Goal: Information Seeking & Learning: Learn about a topic

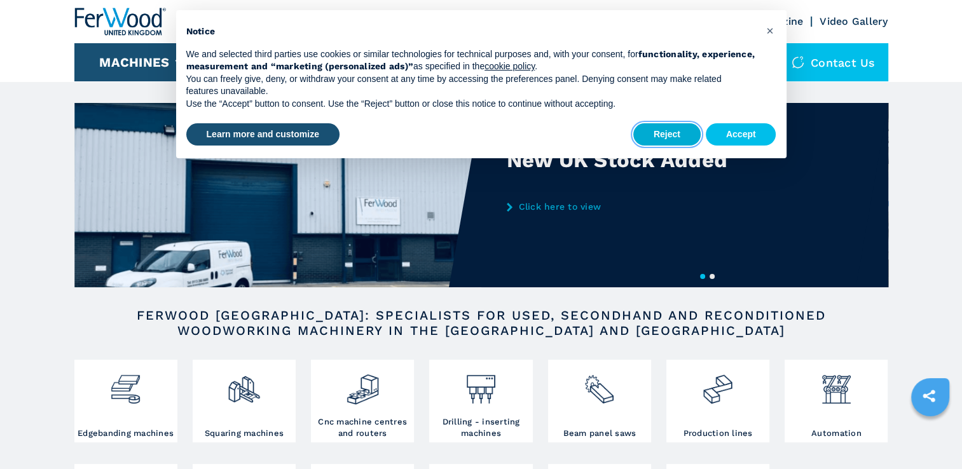
drag, startPoint x: 675, startPoint y: 134, endPoint x: 660, endPoint y: 137, distance: 14.8
click at [675, 134] on button "Reject" at bounding box center [667, 134] width 67 height 23
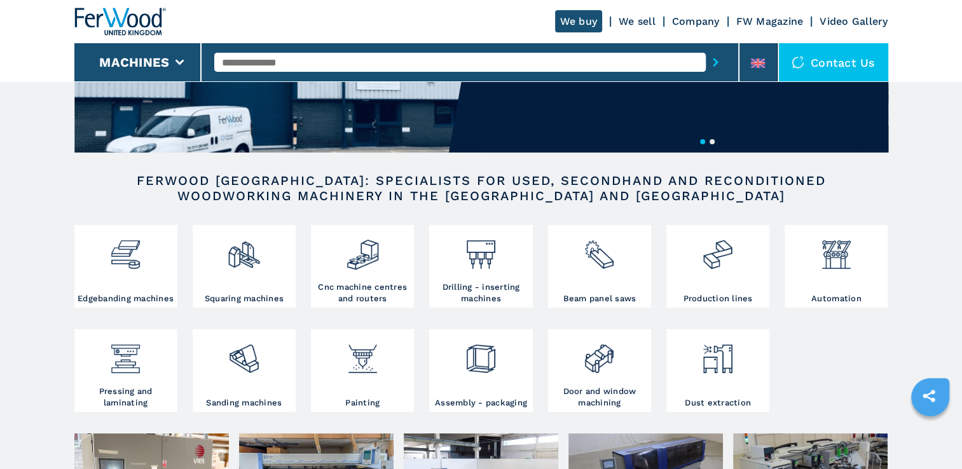
scroll to position [191, 0]
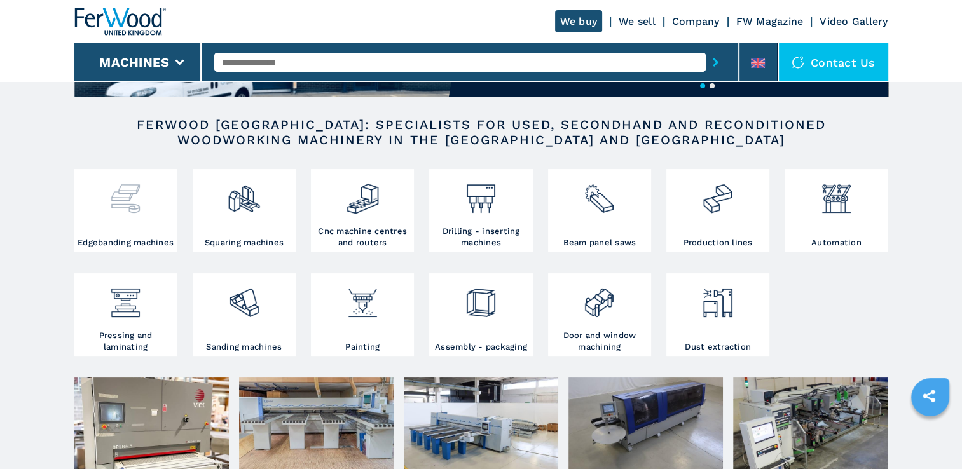
click at [134, 240] on h3 "Edgebanding machines" at bounding box center [126, 242] width 96 height 11
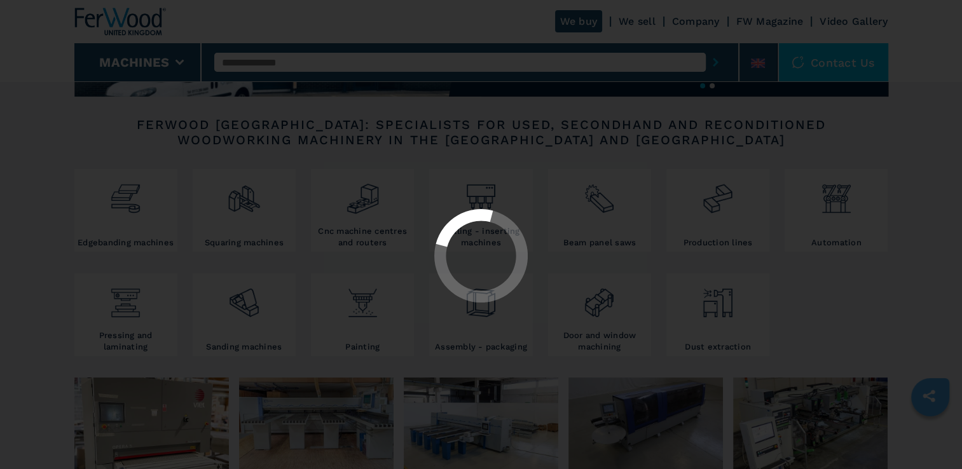
select select "**********"
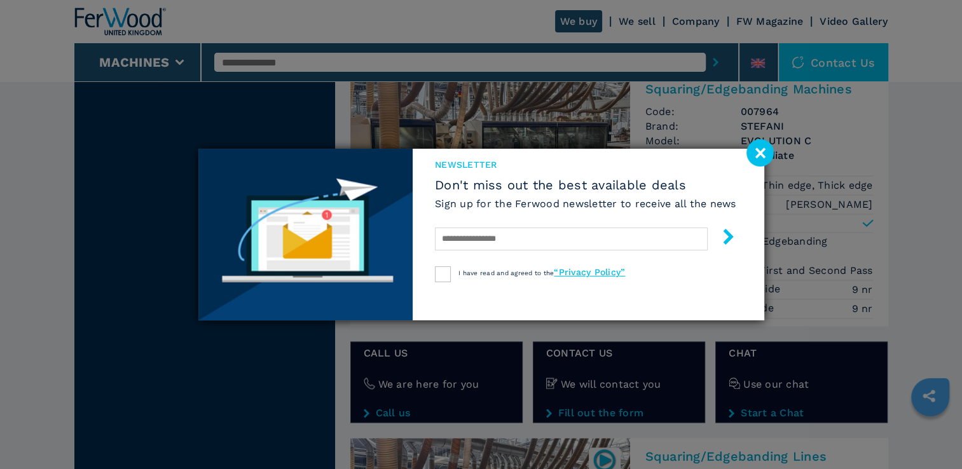
scroll to position [2226, 0]
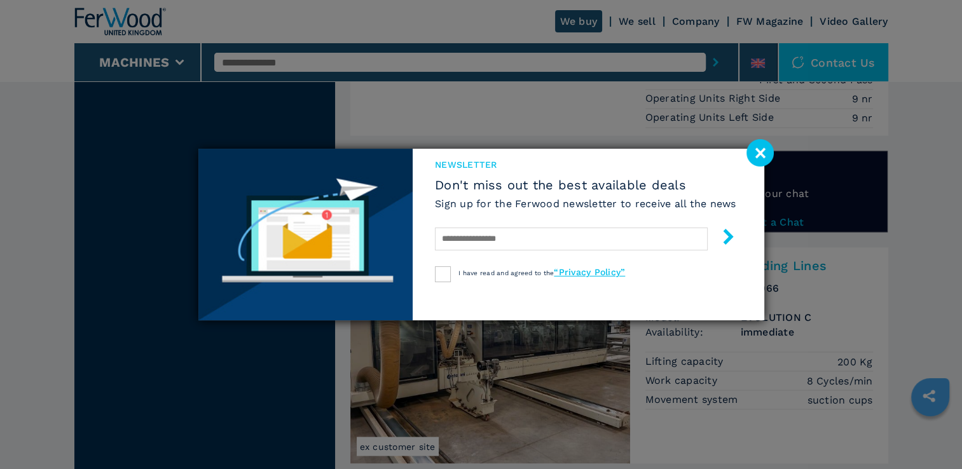
click at [761, 156] on image at bounding box center [760, 152] width 27 height 27
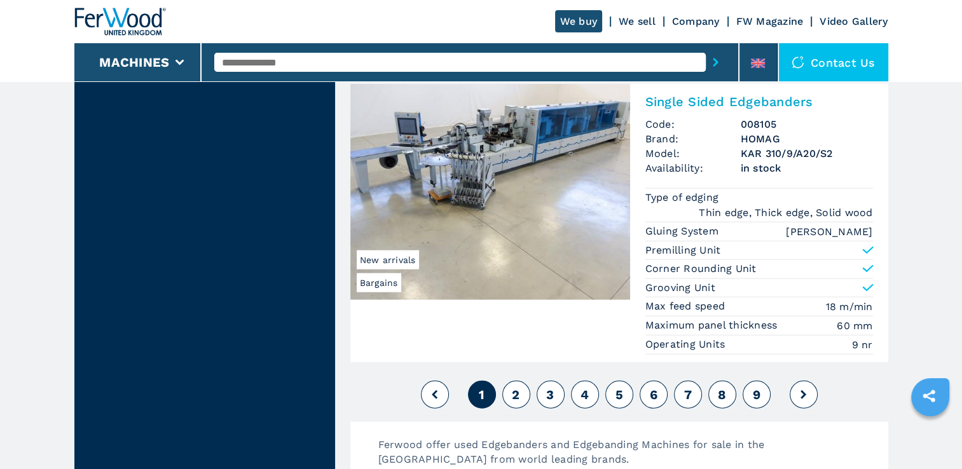
scroll to position [3244, 0]
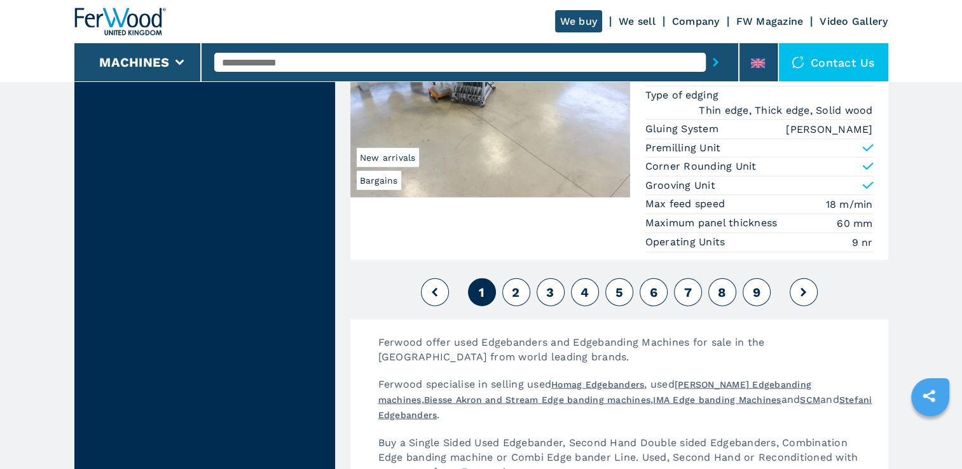
click at [514, 285] on span "2" at bounding box center [516, 292] width 8 height 15
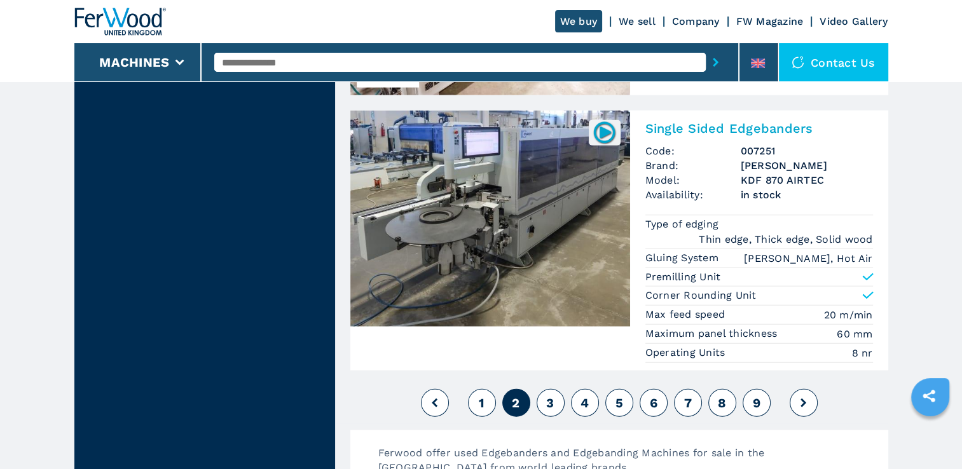
scroll to position [3117, 0]
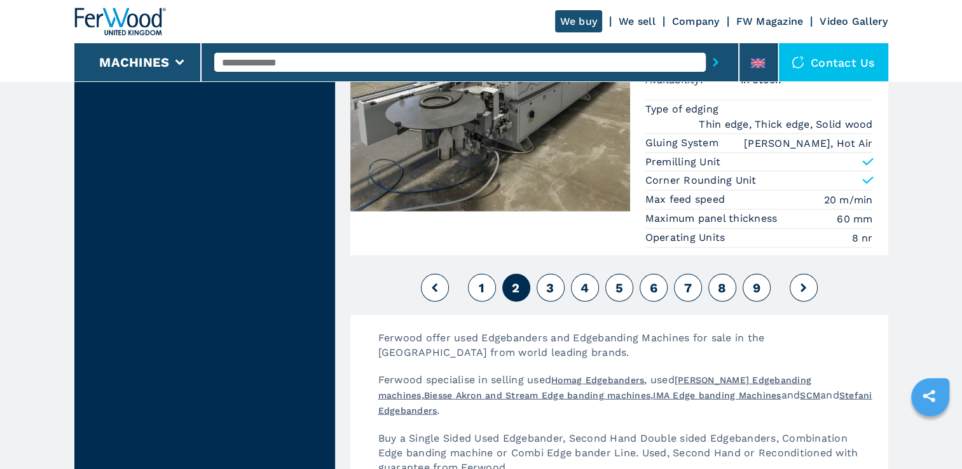
click at [548, 281] on span "3" at bounding box center [550, 288] width 8 height 15
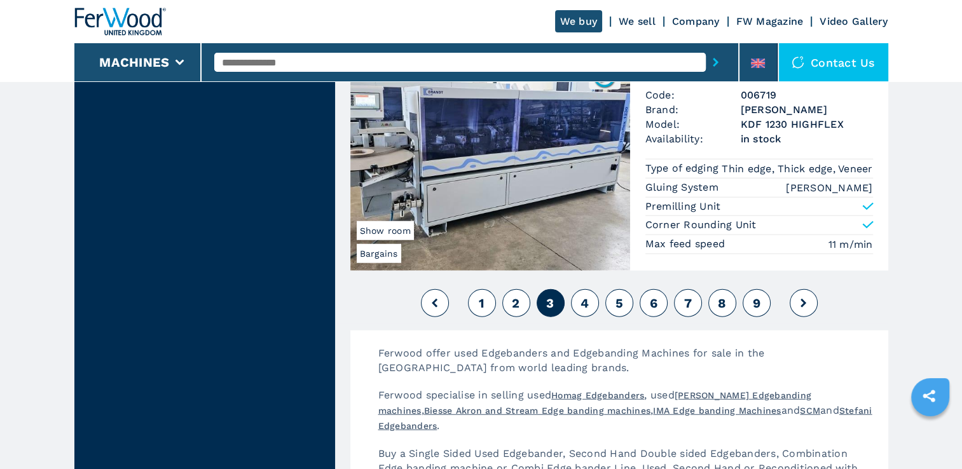
scroll to position [3163, 0]
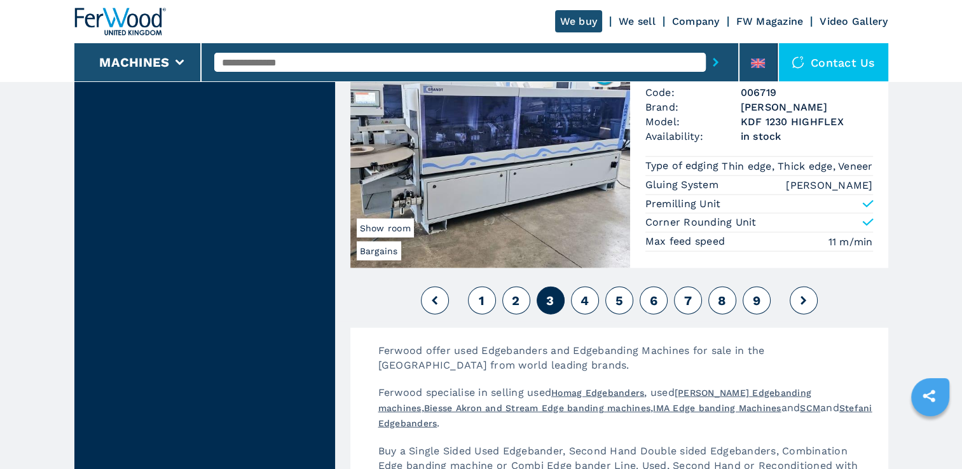
click at [588, 293] on span "4" at bounding box center [585, 300] width 8 height 15
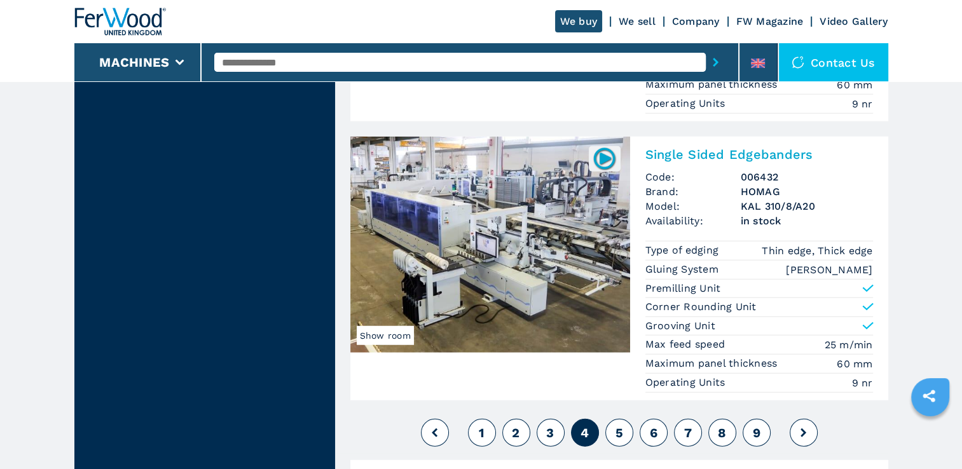
scroll to position [3350, 0]
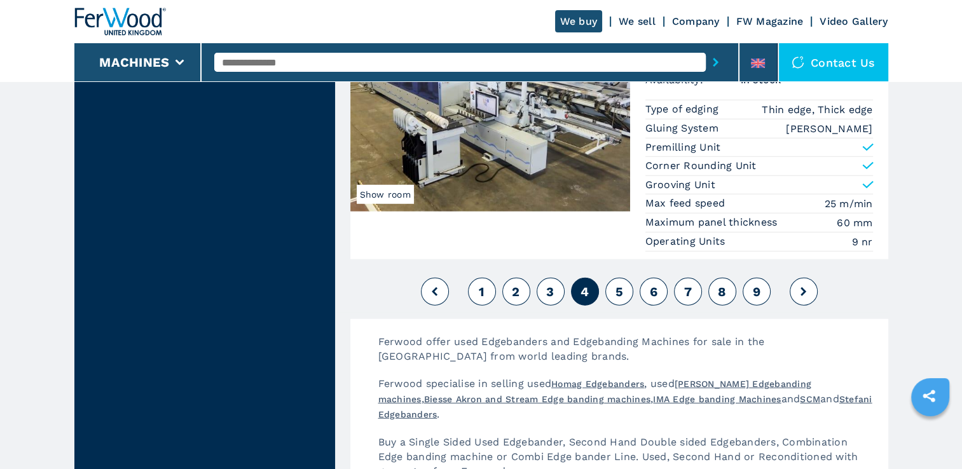
click at [618, 284] on span "5" at bounding box center [619, 291] width 8 height 15
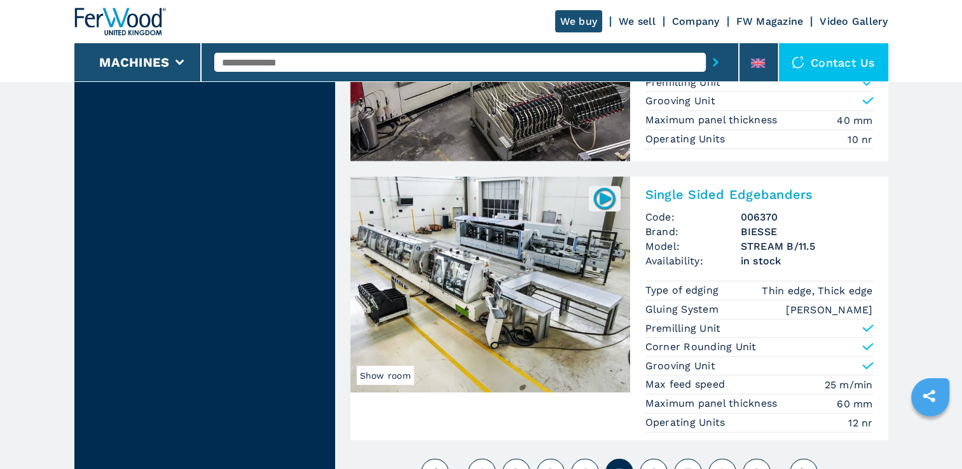
scroll to position [3180, 0]
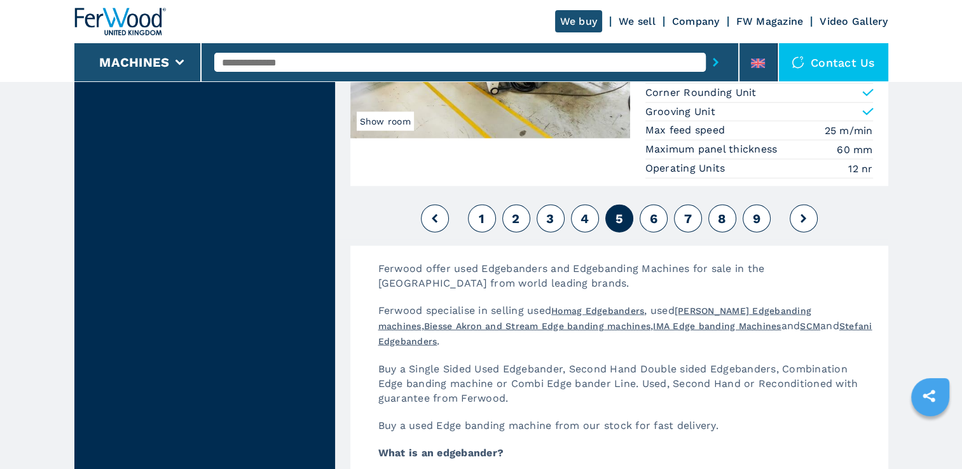
click at [653, 209] on button "6" at bounding box center [654, 219] width 28 height 28
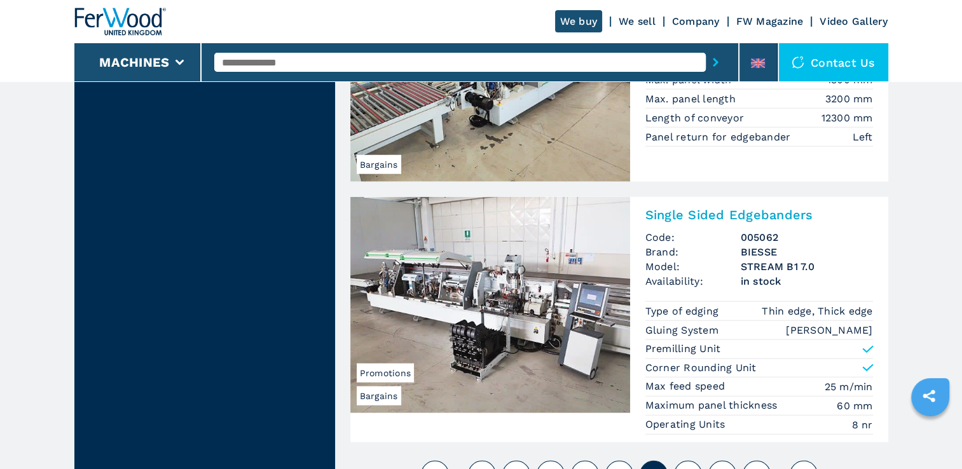
scroll to position [3286, 0]
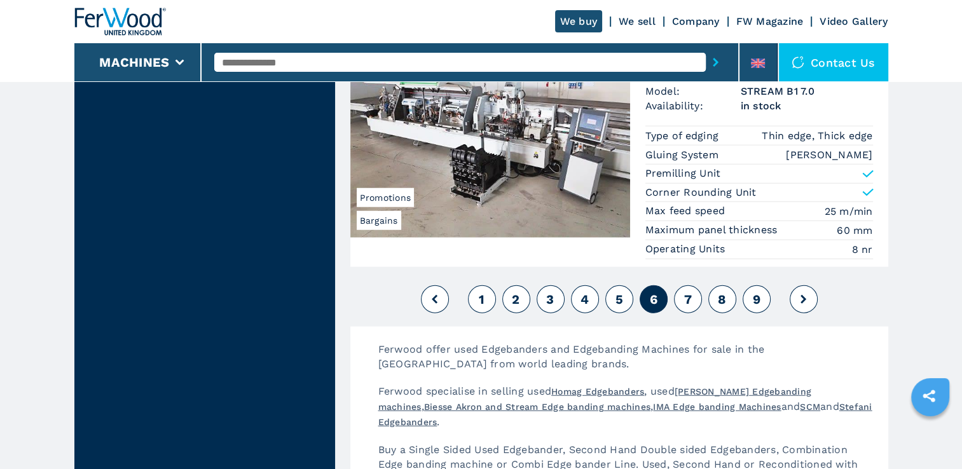
click at [682, 291] on button "7" at bounding box center [688, 300] width 28 height 28
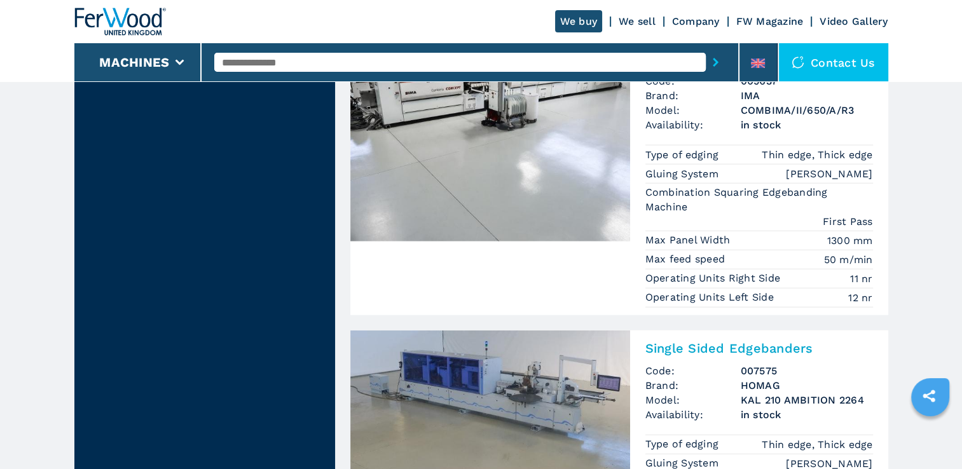
scroll to position [3413, 0]
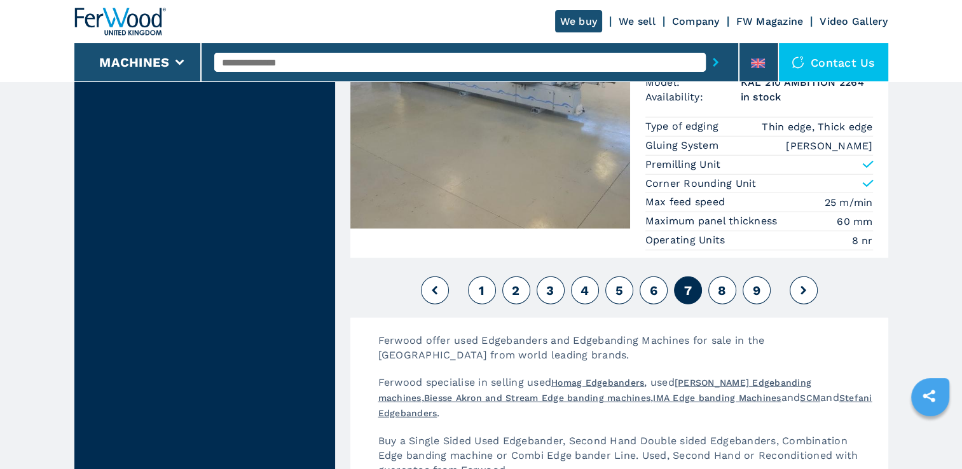
click at [731, 294] on button "8" at bounding box center [723, 291] width 28 height 28
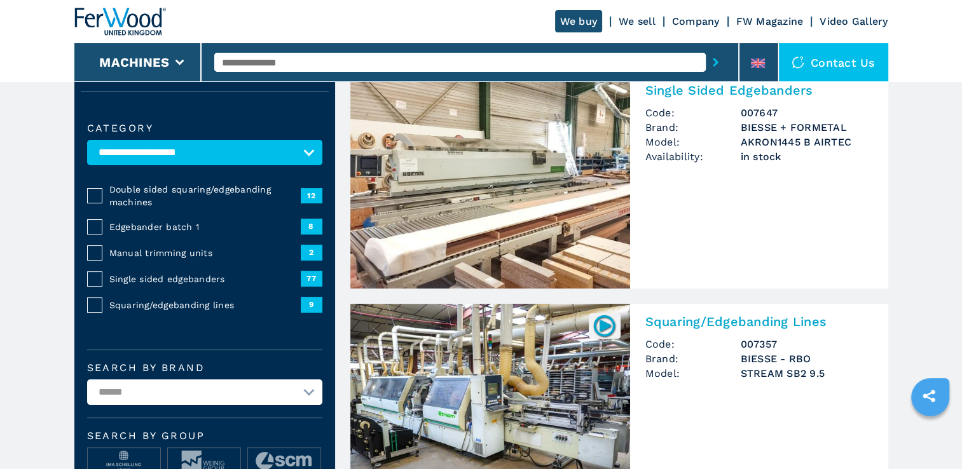
scroll to position [254, 0]
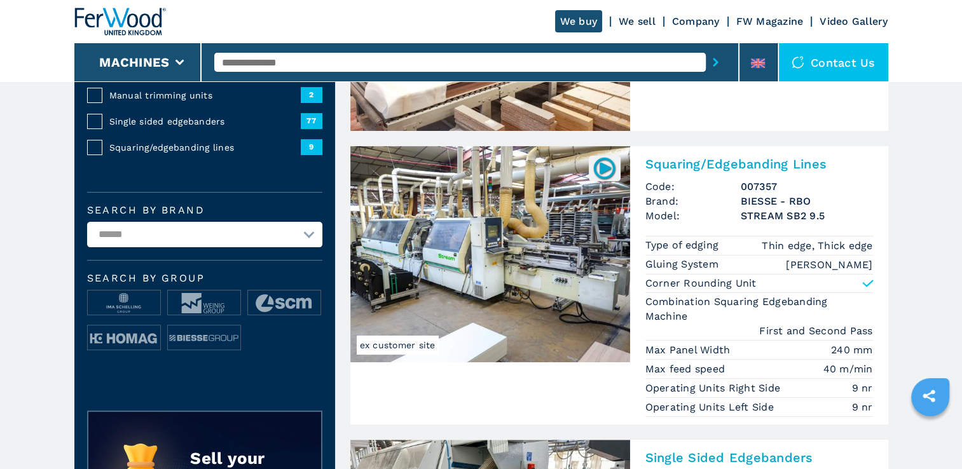
click at [850, 69] on div "Contact us" at bounding box center [833, 62] width 109 height 38
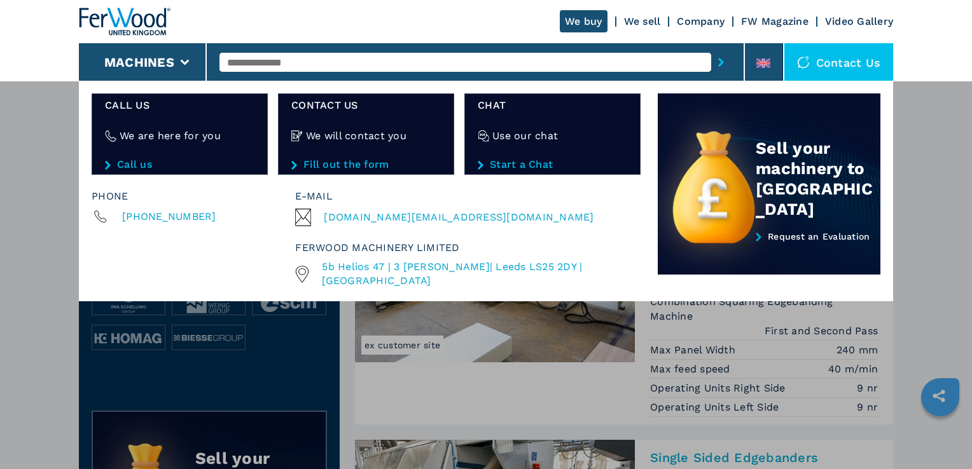
click at [934, 205] on div "**********" at bounding box center [486, 315] width 972 height 469
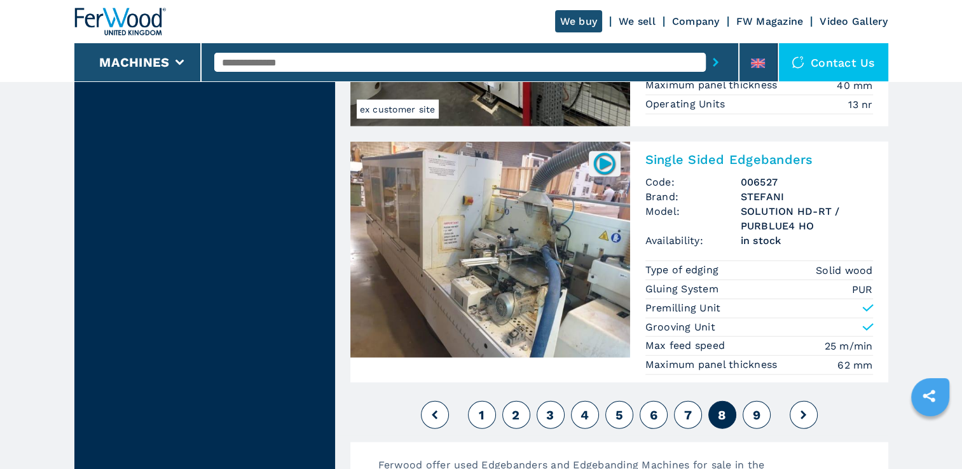
scroll to position [3308, 0]
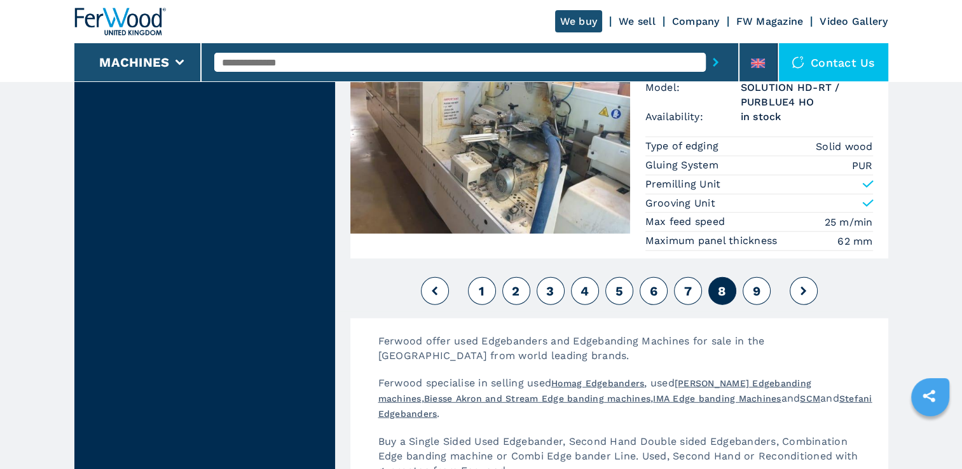
click at [755, 284] on span "9" at bounding box center [756, 291] width 8 height 15
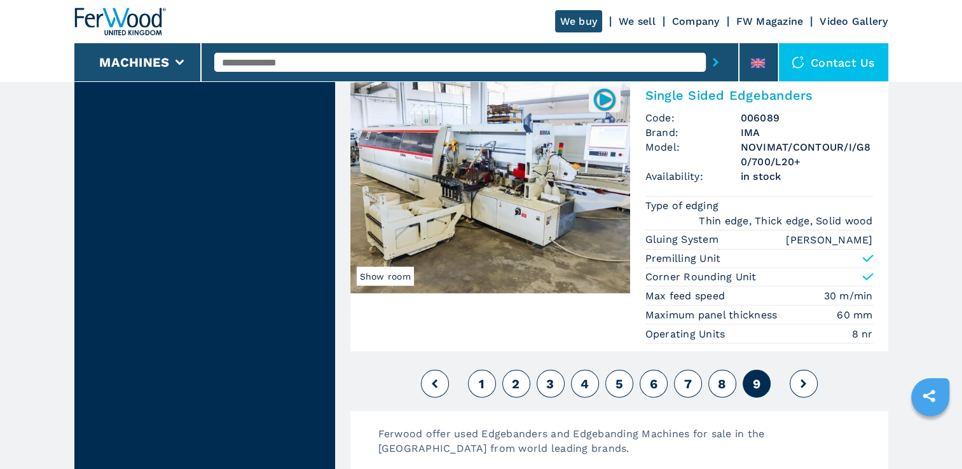
scroll to position [3180, 0]
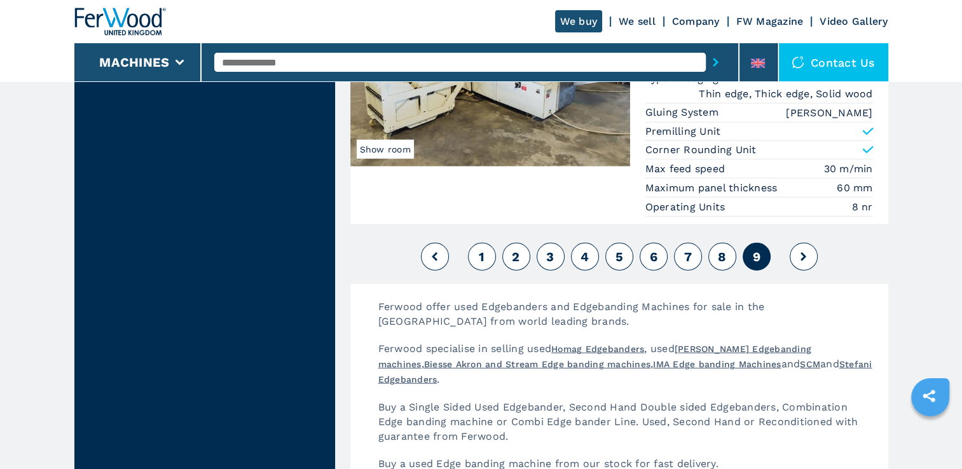
click at [807, 263] on button at bounding box center [804, 257] width 28 height 28
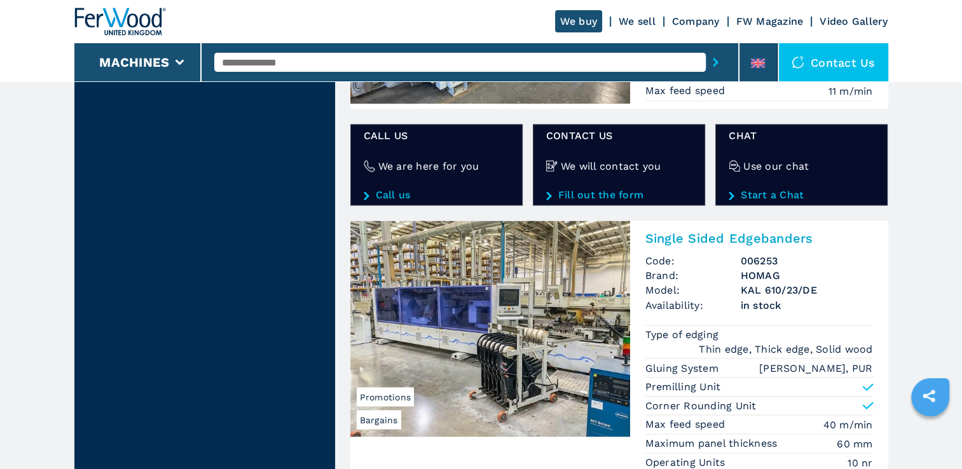
scroll to position [1908, 0]
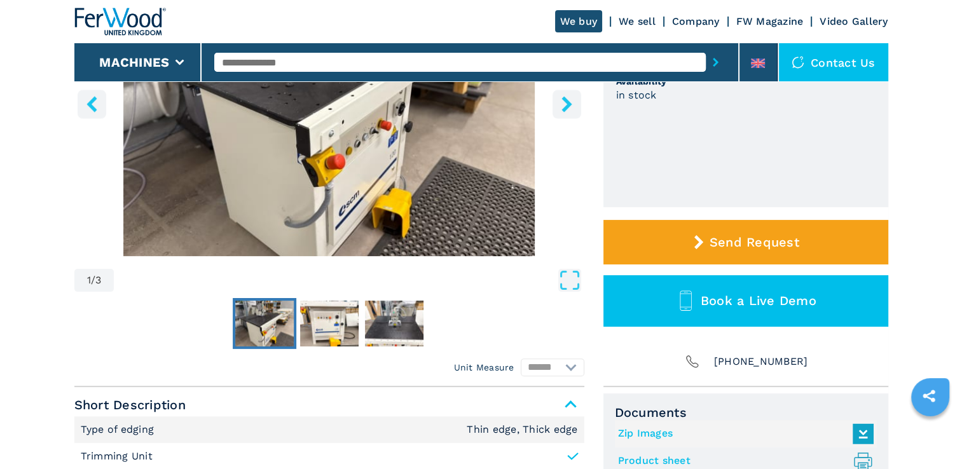
scroll to position [318, 0]
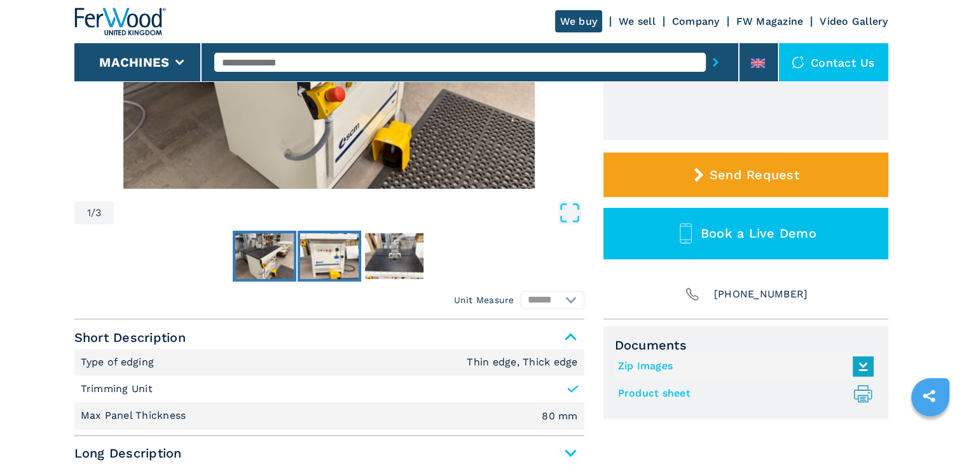
click at [305, 254] on img "Go to Slide 2" at bounding box center [329, 256] width 59 height 46
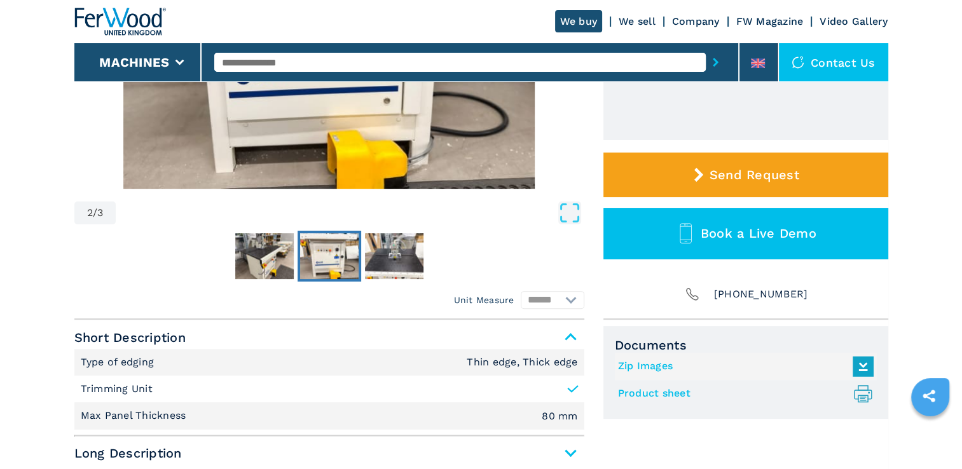
scroll to position [127, 0]
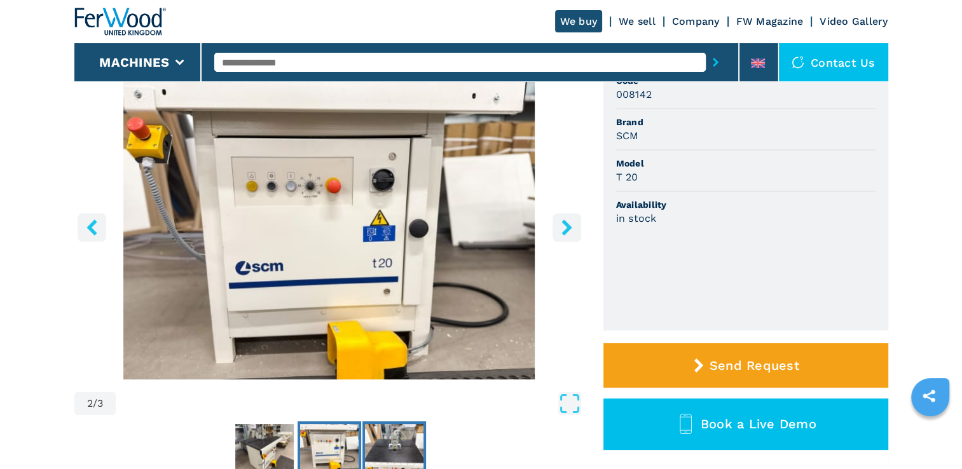
click at [417, 457] on img "Go to Slide 3" at bounding box center [394, 447] width 59 height 46
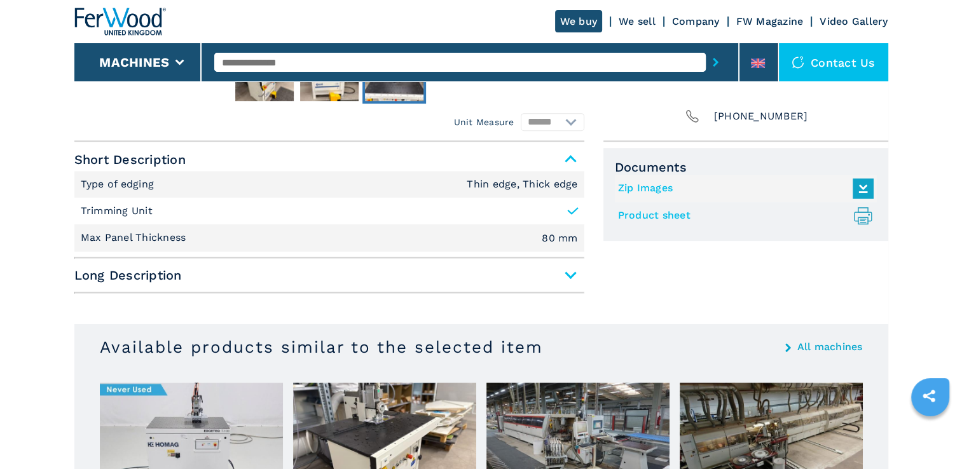
scroll to position [509, 0]
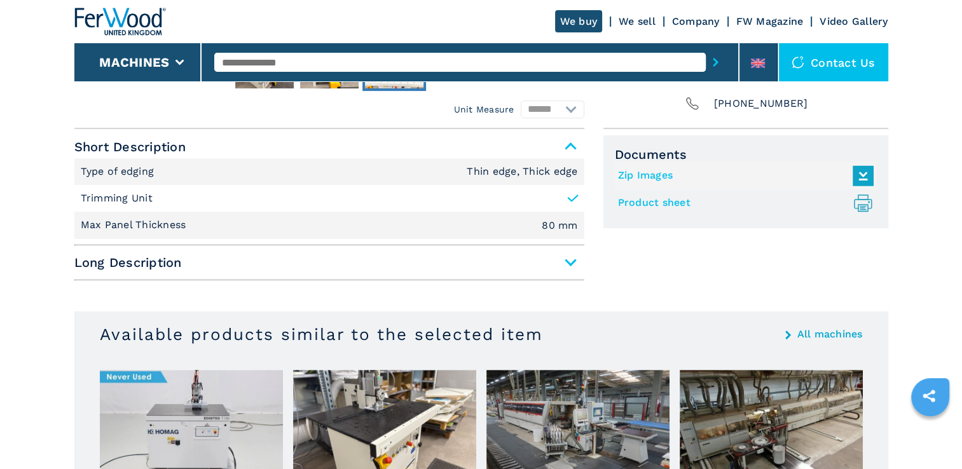
click at [575, 261] on span "Long Description" at bounding box center [329, 262] width 510 height 23
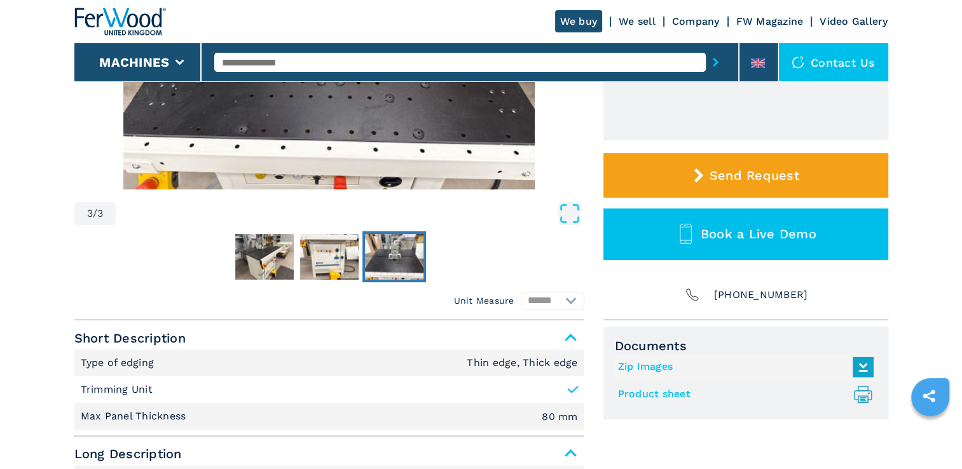
scroll to position [318, 0]
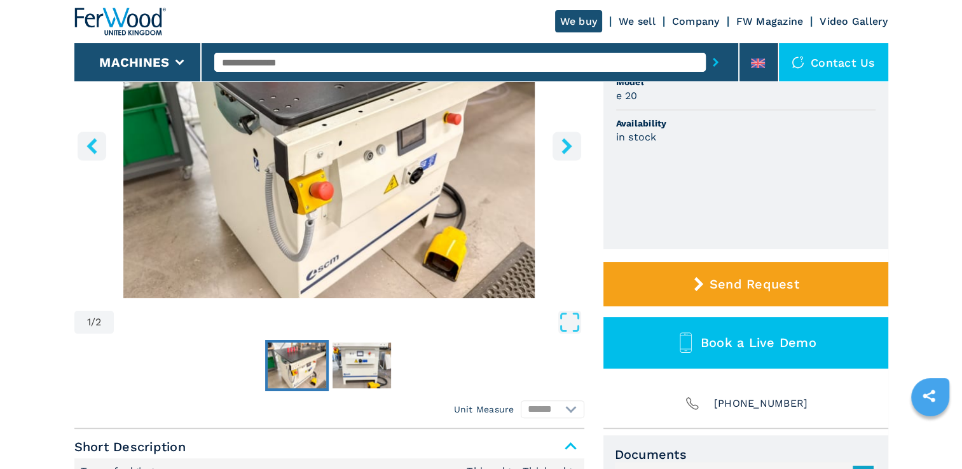
scroll to position [254, 0]
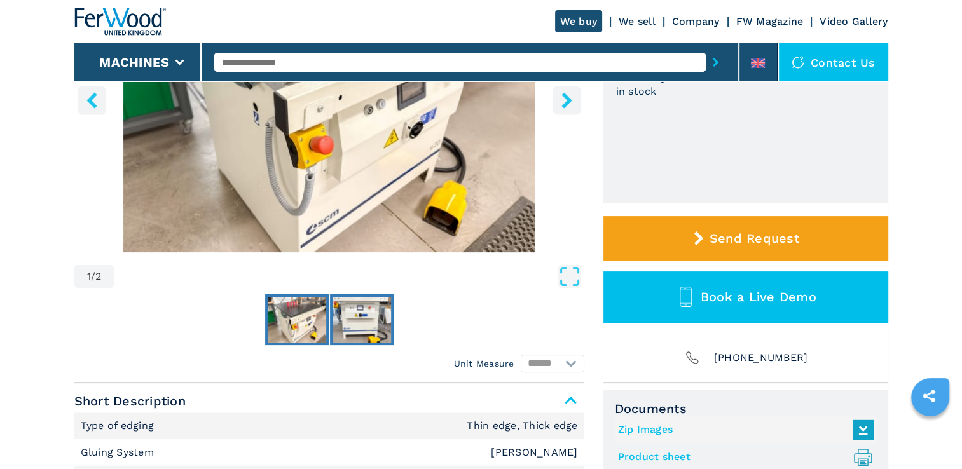
click at [358, 300] on img "Go to Slide 2" at bounding box center [362, 320] width 59 height 46
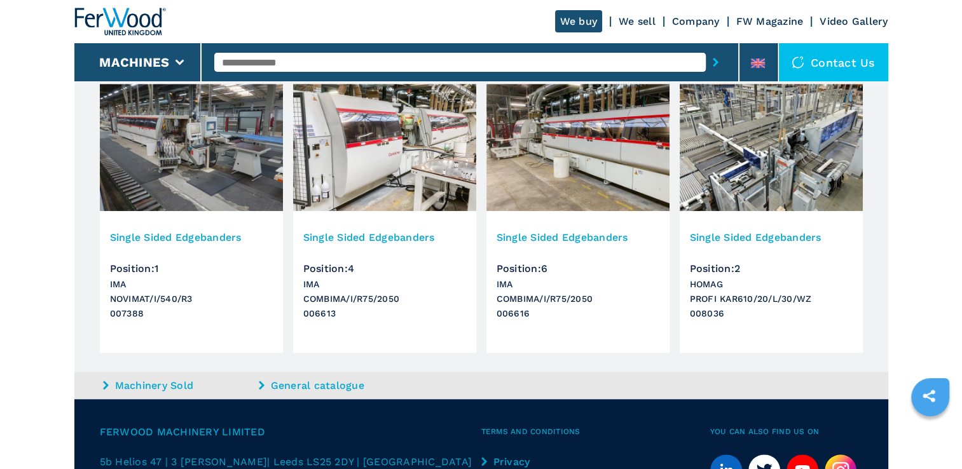
scroll to position [827, 0]
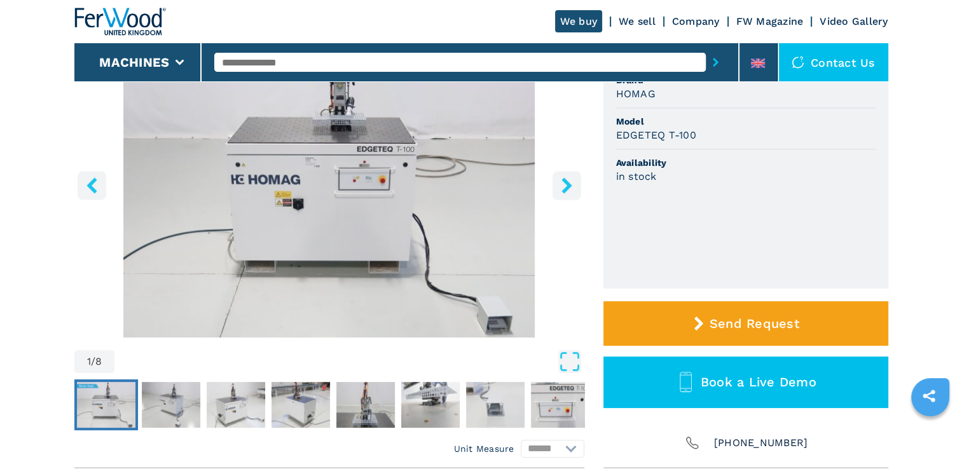
scroll to position [191, 0]
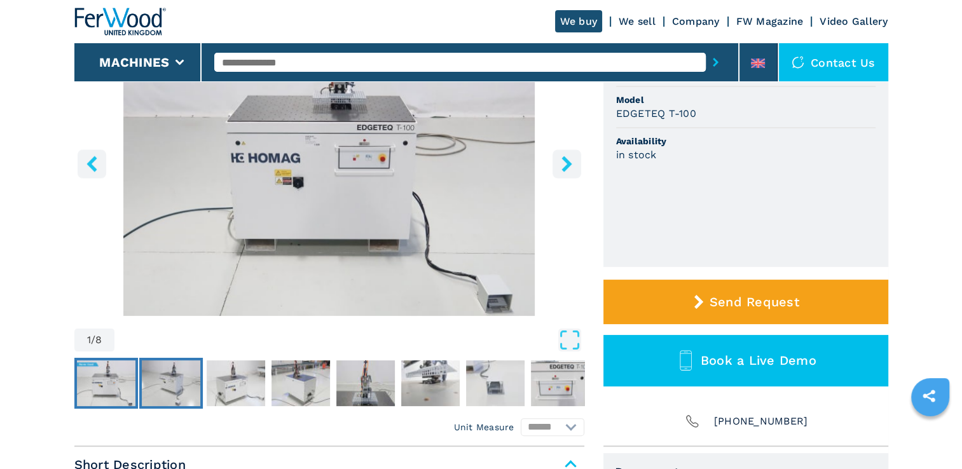
click at [201, 382] on button "Go to Slide 2" at bounding box center [171, 383] width 64 height 51
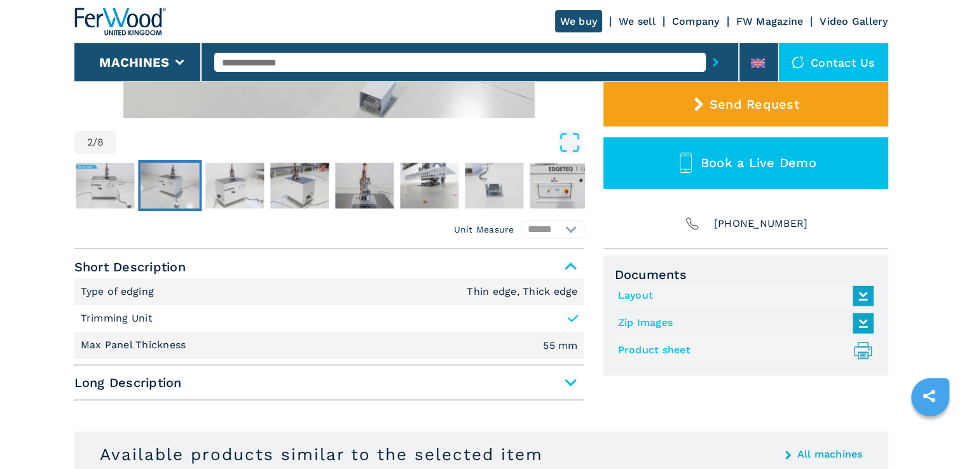
scroll to position [445, 0]
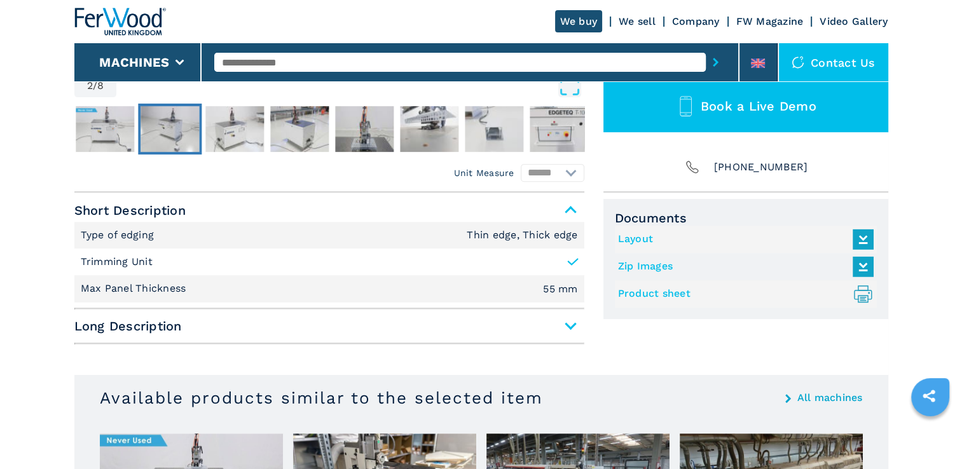
click at [570, 324] on span "Long Description" at bounding box center [329, 326] width 510 height 23
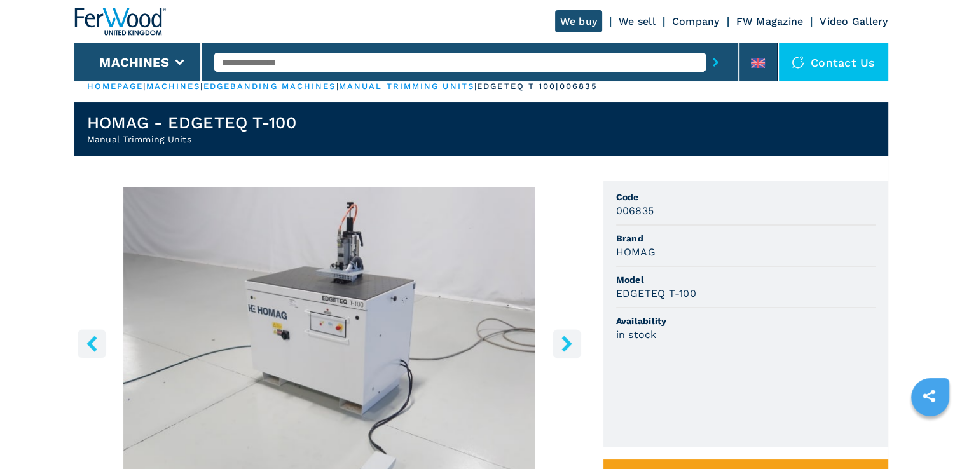
scroll to position [0, 0]
